Goal: Task Accomplishment & Management: Complete application form

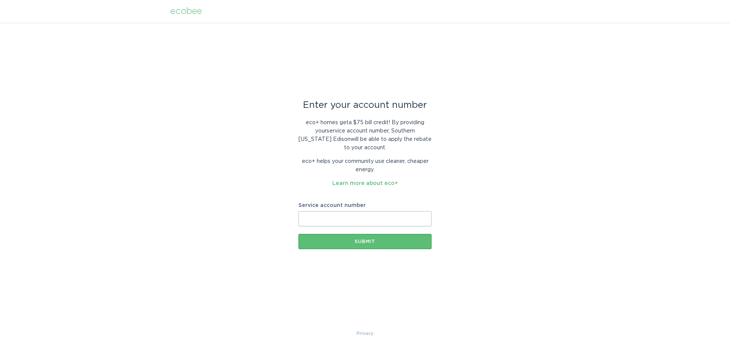
click at [353, 214] on input "Service account number" at bounding box center [364, 218] width 133 height 15
paste input "8003533260"
type input "8003533260"
click at [367, 242] on div "Submit" at bounding box center [364, 242] width 125 height 5
